Goal: Navigation & Orientation: Find specific page/section

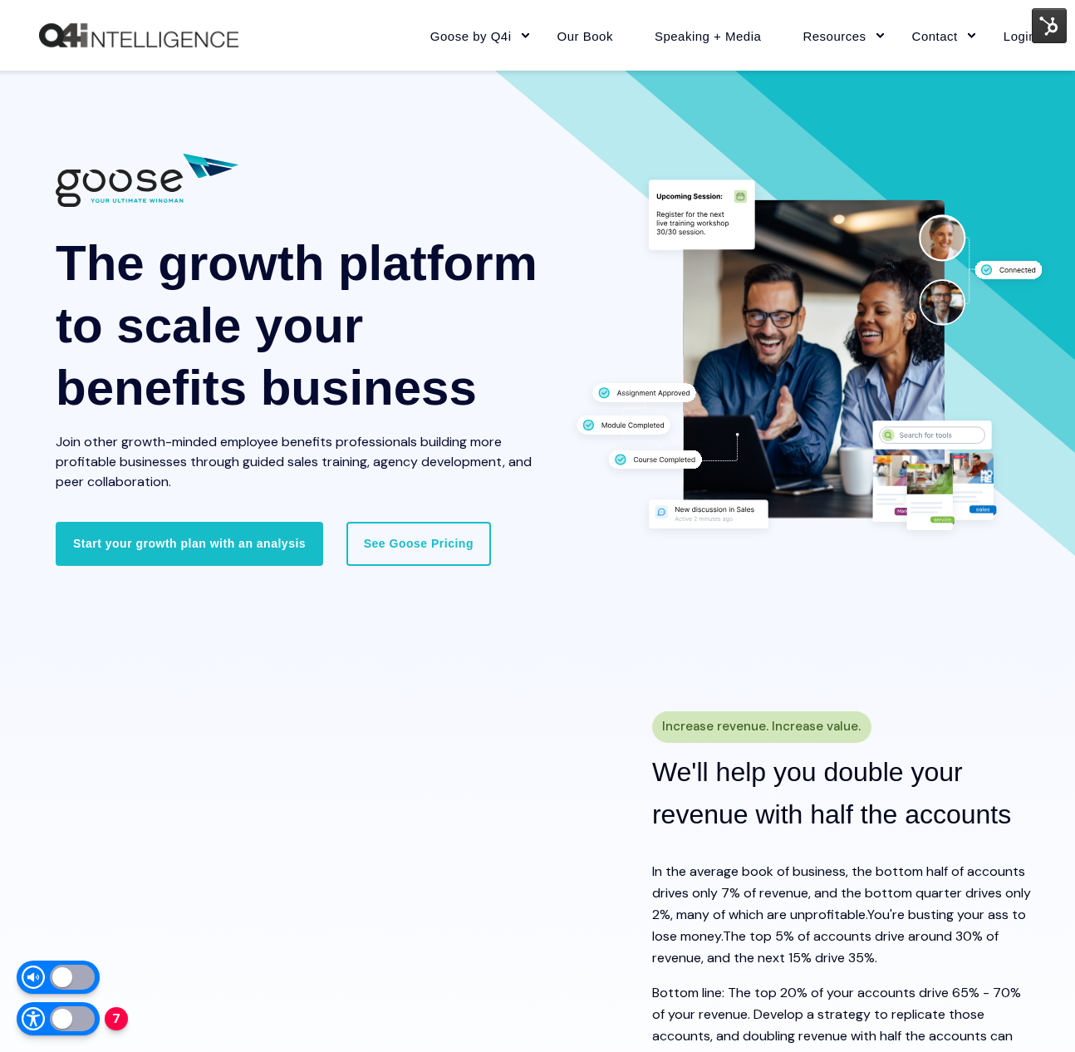
scroll to position [2053, 0]
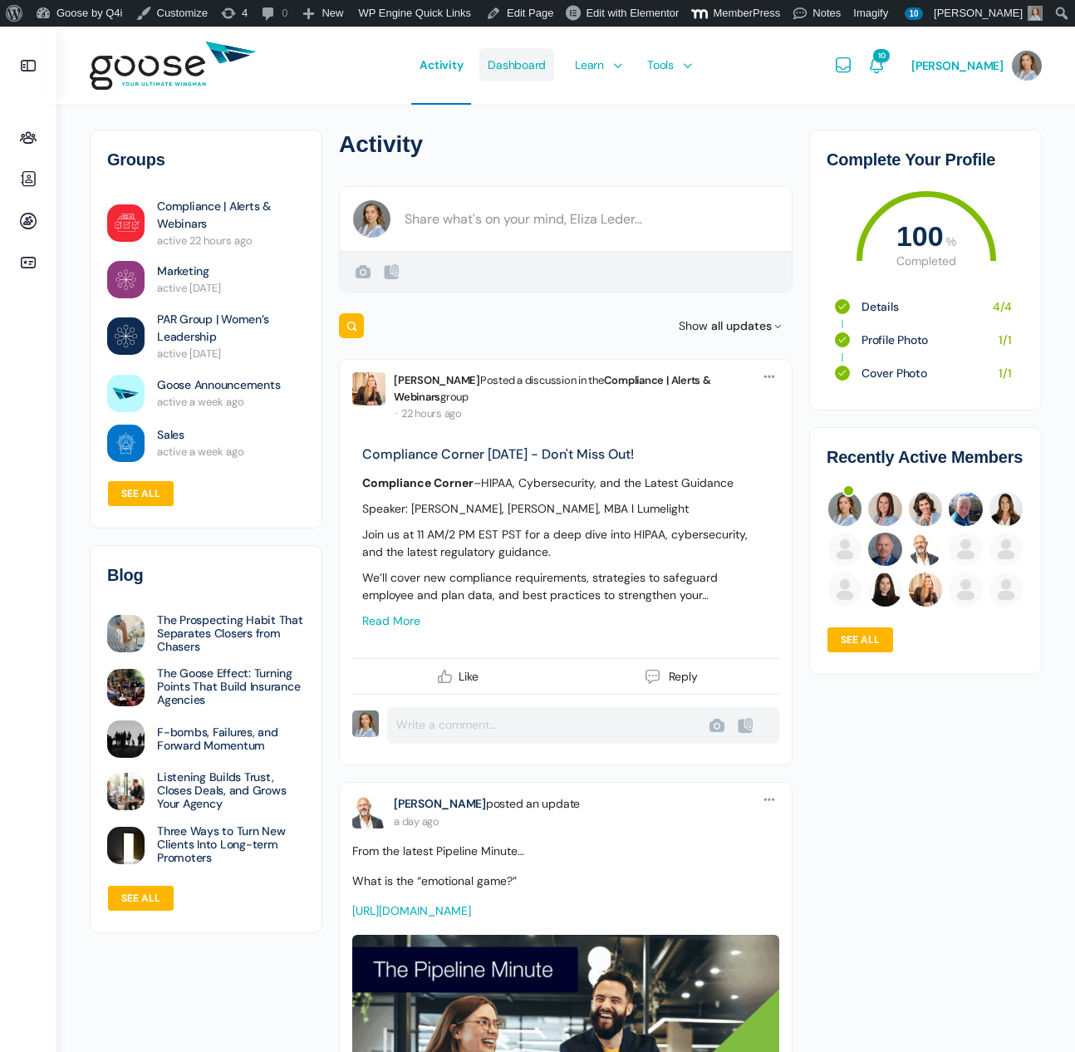
click at [546, 78] on span "Dashboard" at bounding box center [517, 65] width 58 height 78
